Goal: Find specific page/section: Find specific page/section

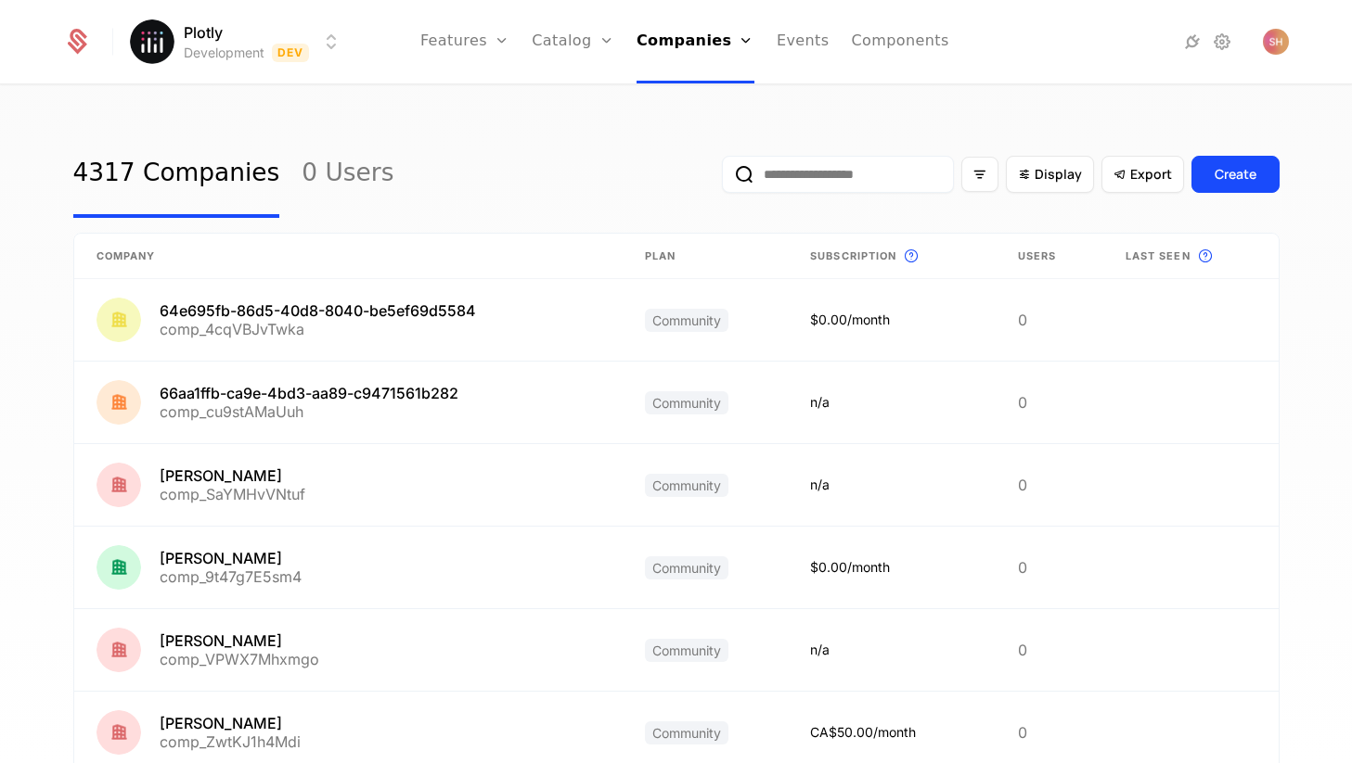
click at [336, 40] on html "Plotly Development Dev Features Features Flags Catalog Plans Add Ons Configurat…" at bounding box center [676, 381] width 1352 height 763
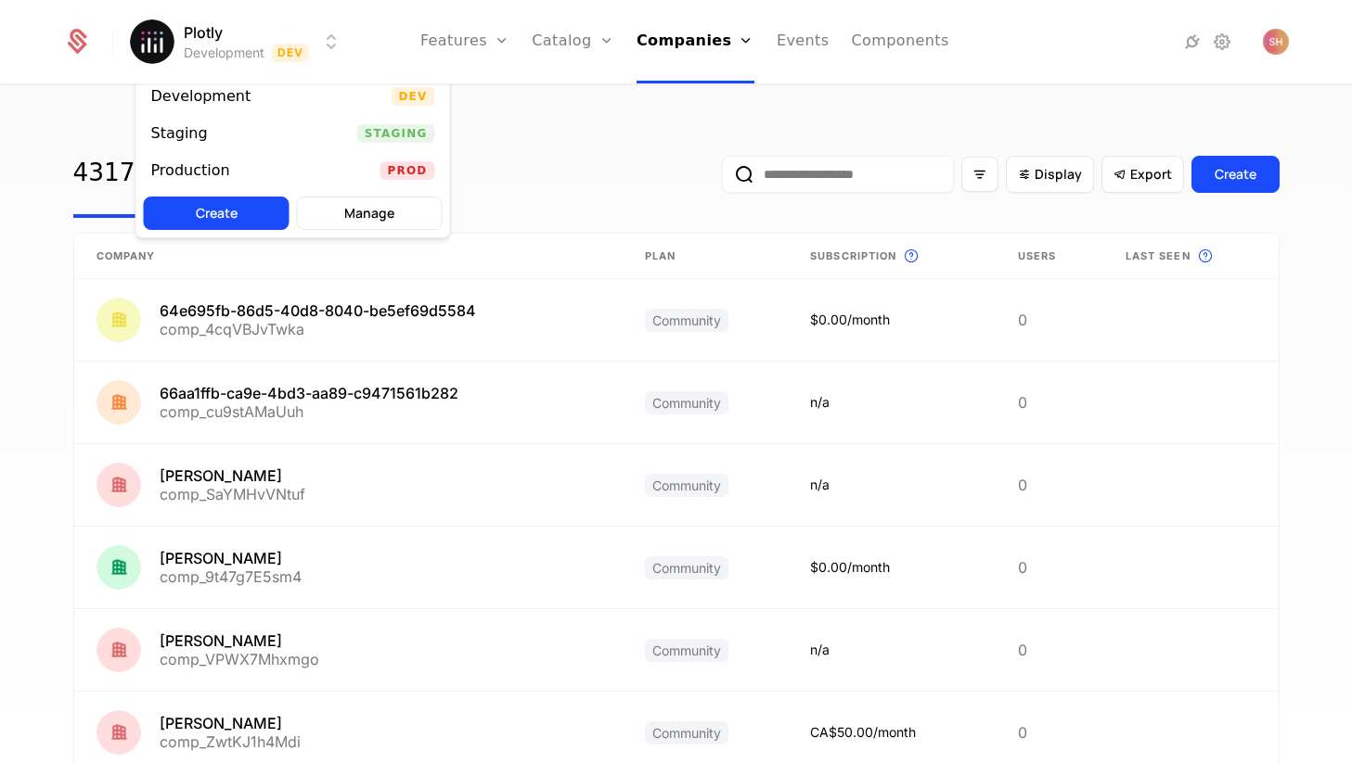
click at [336, 40] on html "Plotly Development Dev Features Features Flags Catalog Plans Add Ons Configurat…" at bounding box center [676, 381] width 1352 height 763
click at [287, 135] on div "Staging Staging" at bounding box center [293, 133] width 314 height 37
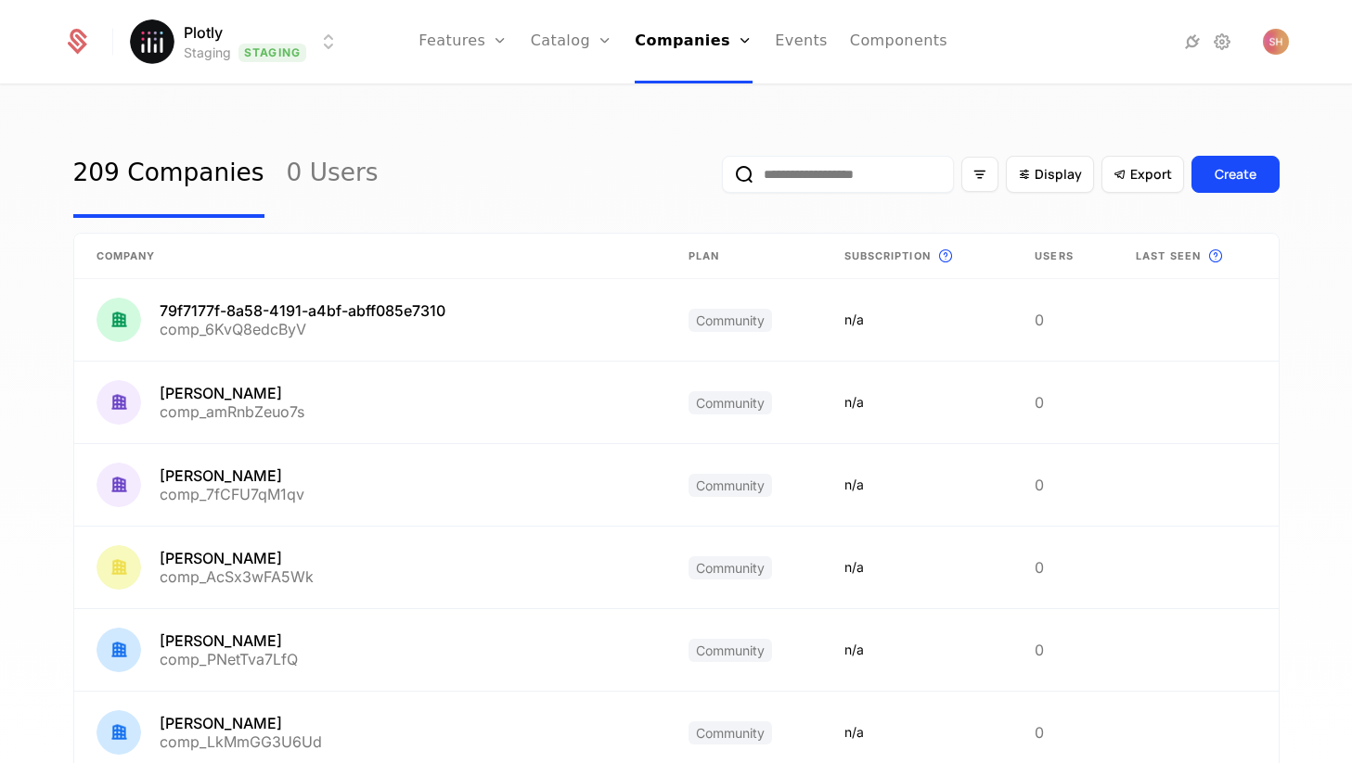
click at [500, 188] on div "209 Companies 0 Users Display Export Create" at bounding box center [676, 174] width 1206 height 87
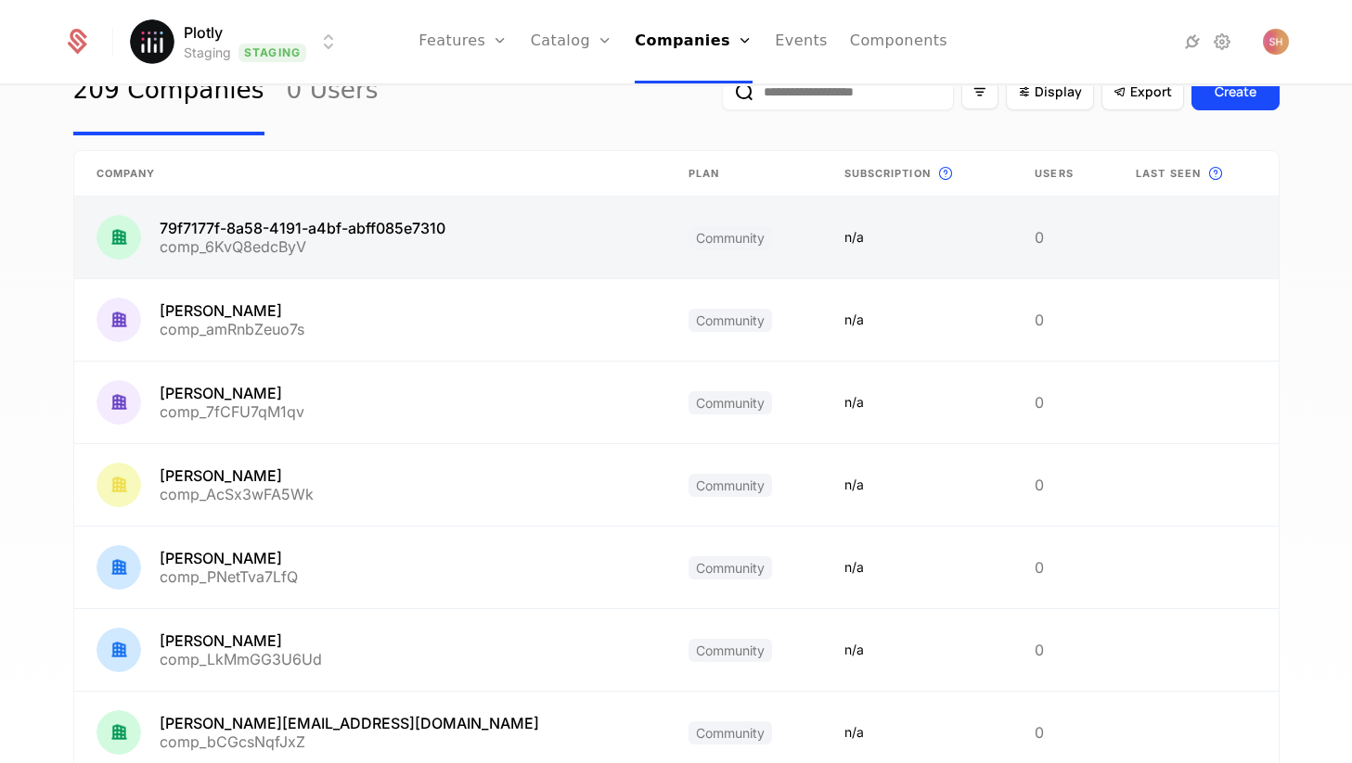
scroll to position [80, 0]
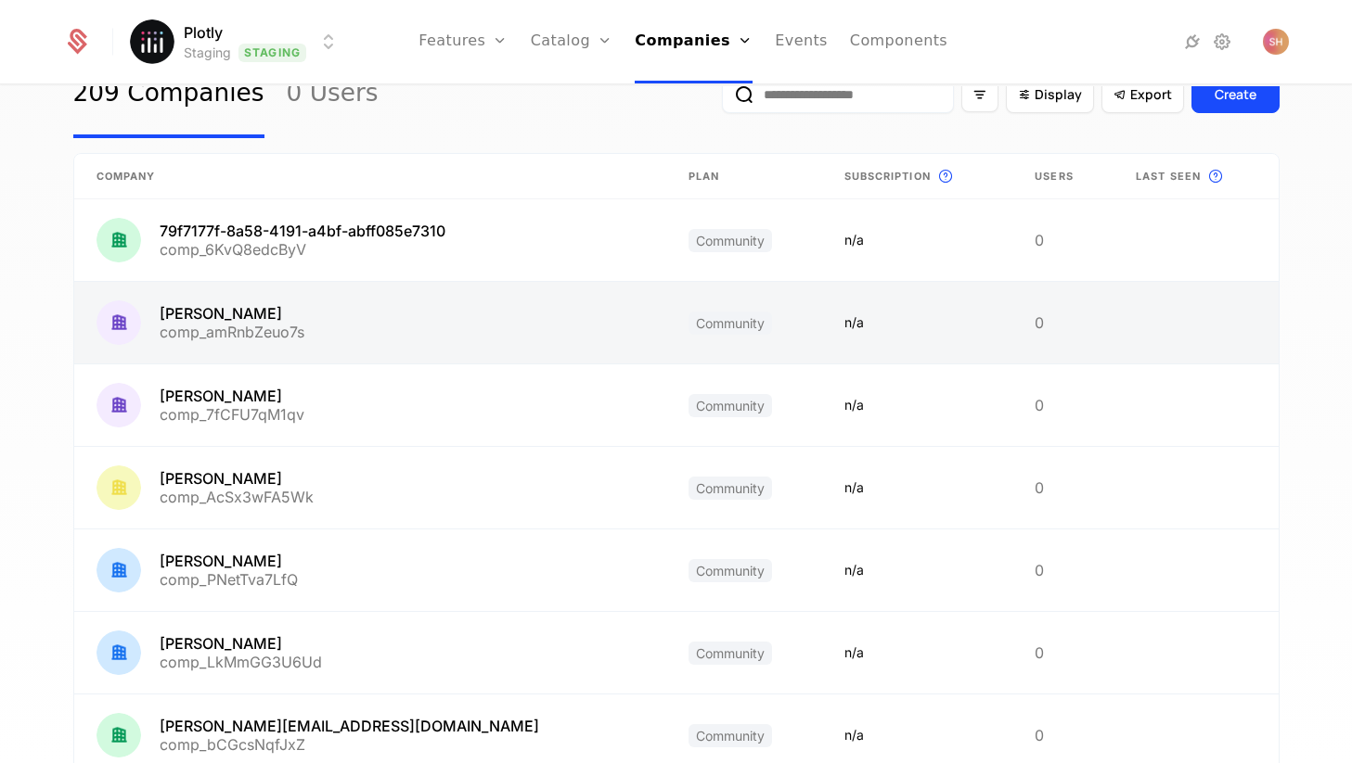
click at [269, 308] on link at bounding box center [370, 323] width 592 height 82
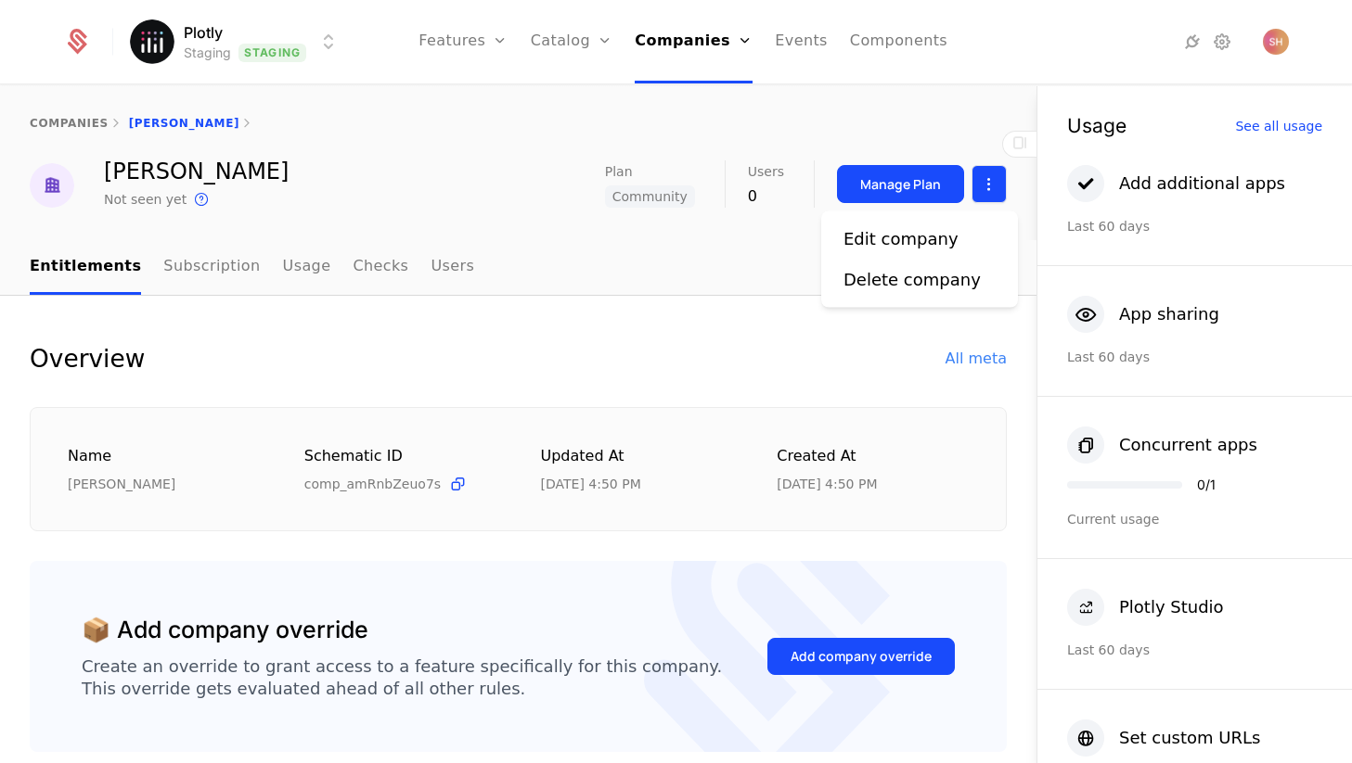
click at [989, 182] on html "Plotly Staging Staging Features Features Flags Catalog Plans Add Ons Configurat…" at bounding box center [676, 381] width 1352 height 763
click at [935, 236] on div "Edit company" at bounding box center [900, 239] width 115 height 26
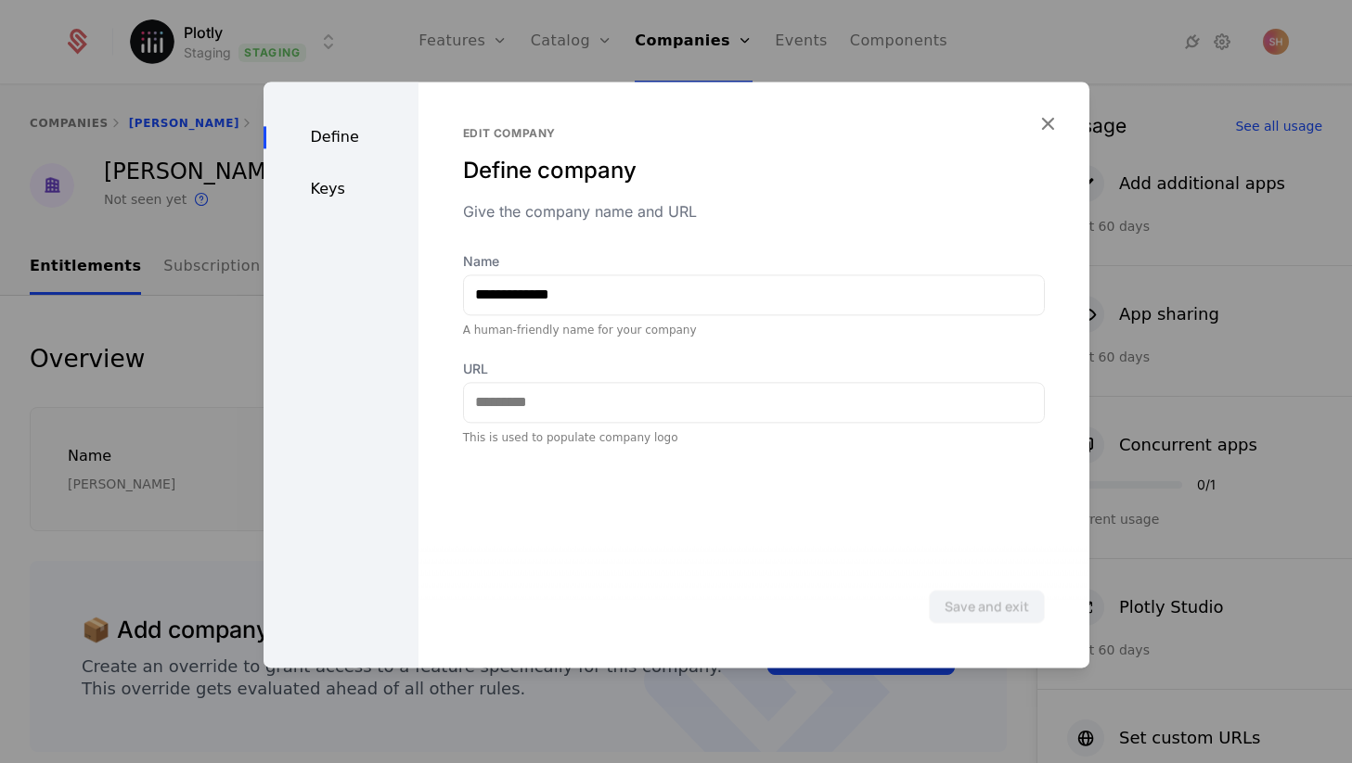
click at [314, 212] on div "Define Keys" at bounding box center [340, 375] width 155 height 586
click at [321, 193] on div "Keys" at bounding box center [340, 189] width 155 height 22
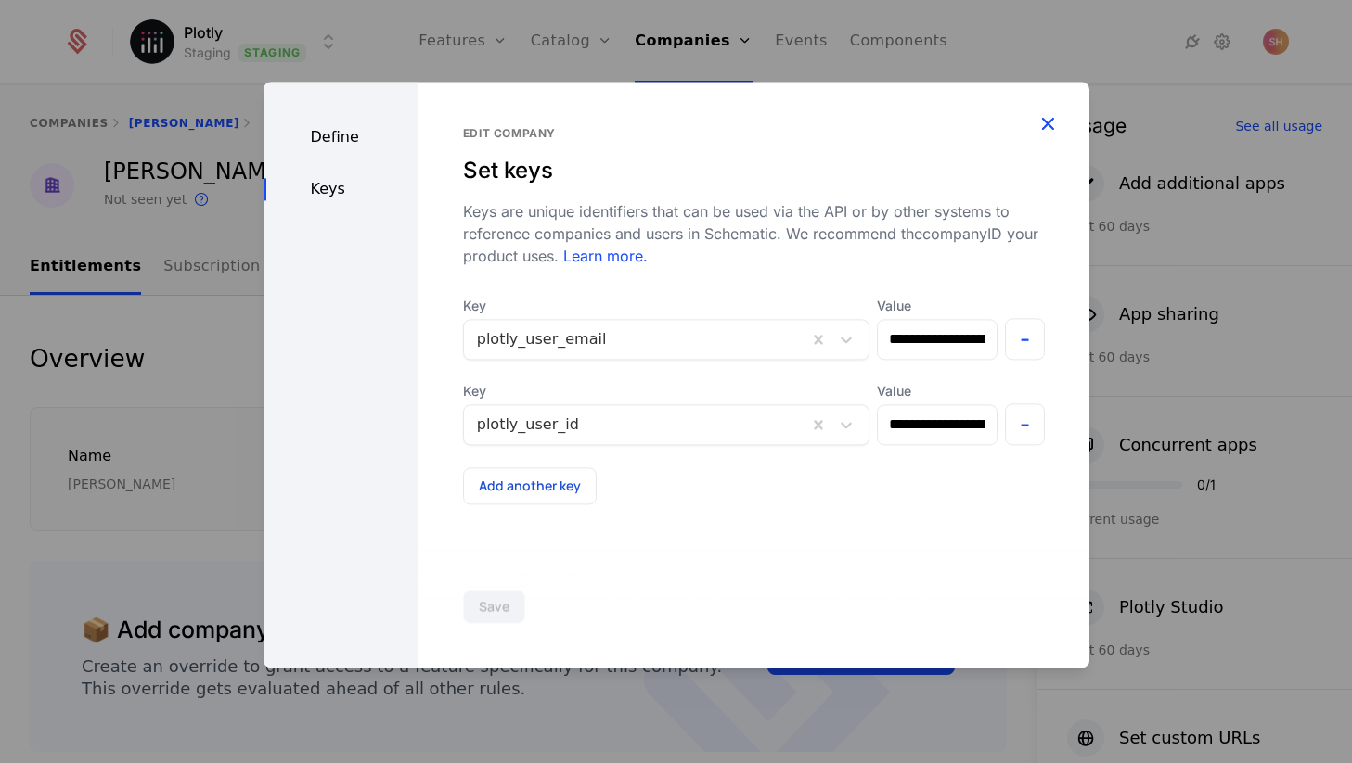
click at [1047, 119] on icon "button" at bounding box center [1047, 123] width 24 height 24
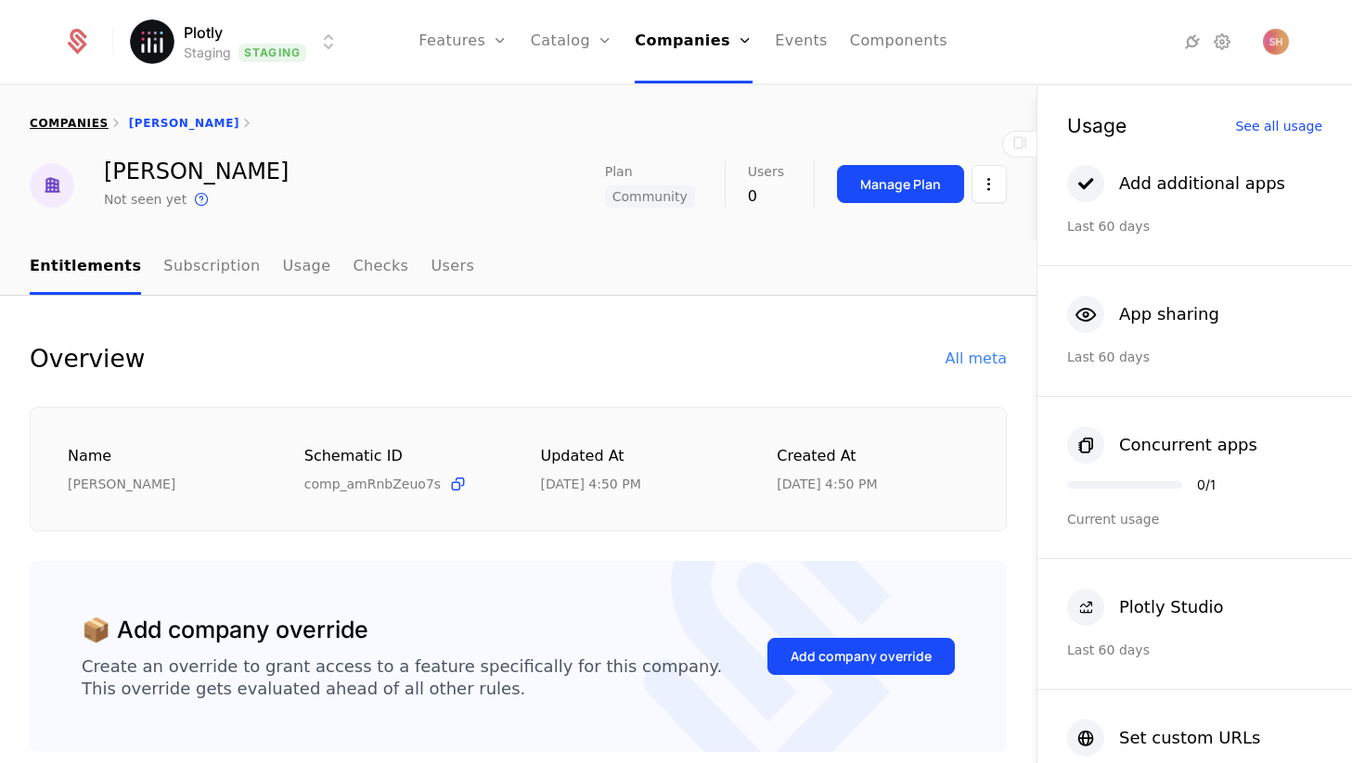
click at [94, 125] on link "companies" at bounding box center [69, 123] width 79 height 13
